Goal: Navigation & Orientation: Go to known website

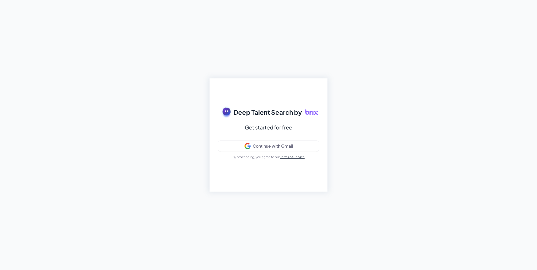
click at [391, 115] on div "Deep Talent Search by Get started for free Continue with Gmail By proceeding, y…" at bounding box center [268, 135] width 537 height 270
click at [272, 148] on div "Continue with Gmail" at bounding box center [273, 145] width 40 height 5
click at [368, 132] on div "Deep Talent Search by Get started for free Continue with Gmail By proceeding, y…" at bounding box center [268, 135] width 537 height 270
